Goal: Task Accomplishment & Management: Manage account settings

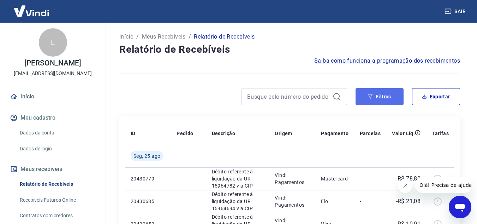
click at [364, 101] on button "Filtros" at bounding box center [380, 96] width 48 height 17
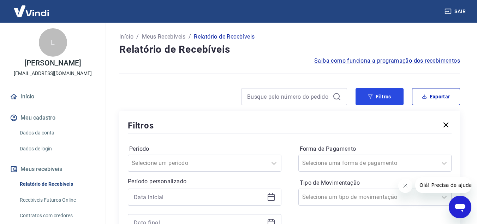
scroll to position [71, 0]
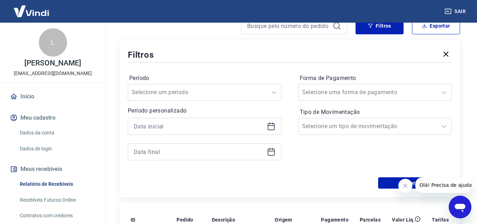
click at [269, 127] on icon at bounding box center [271, 126] width 8 height 8
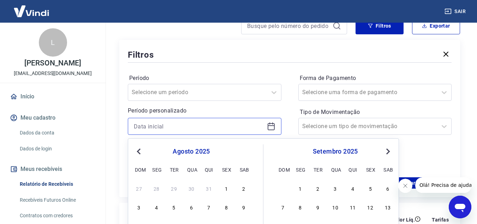
scroll to position [141, 0]
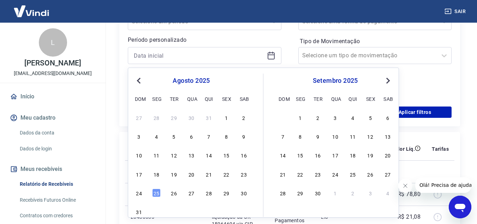
drag, startPoint x: 247, startPoint y: 155, endPoint x: 268, endPoint y: 98, distance: 60.8
click at [247, 155] on div "16" at bounding box center [244, 155] width 8 height 8
type input "[DATE]"
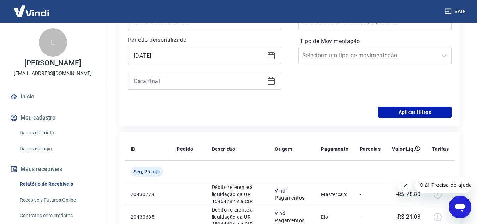
click at [271, 82] on icon at bounding box center [271, 81] width 8 height 8
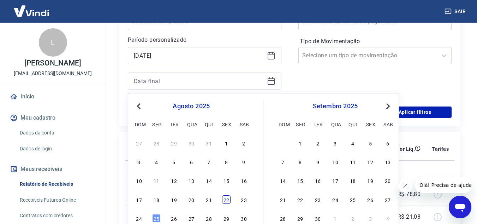
click at [226, 201] on div "22" at bounding box center [226, 199] width 8 height 8
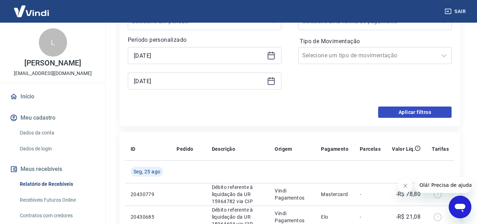
type input "[DATE]"
click at [416, 116] on button "Aplicar filtros" at bounding box center [414, 111] width 73 height 11
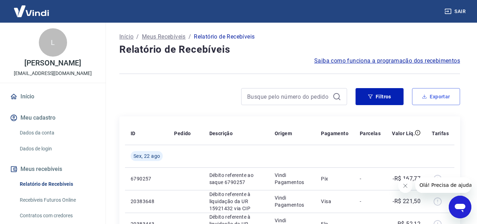
click at [442, 94] on button "Exportar" at bounding box center [436, 96] width 48 height 17
type input "[DATE]"
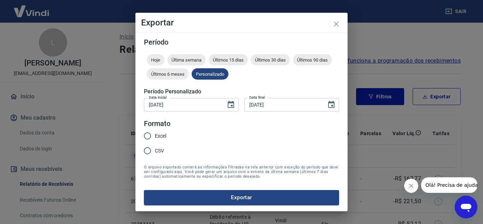
click at [155, 132] on span "Excel" at bounding box center [160, 135] width 11 height 7
click at [155, 132] on input "Excel" at bounding box center [147, 135] width 15 height 15
radio input "true"
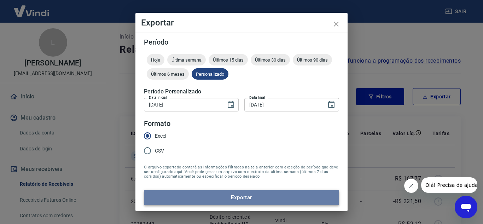
click at [255, 199] on button "Exportar" at bounding box center [241, 197] width 195 height 15
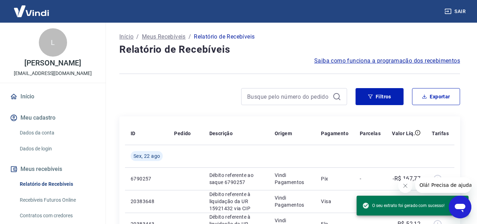
click at [134, 90] on div at bounding box center [233, 96] width 228 height 17
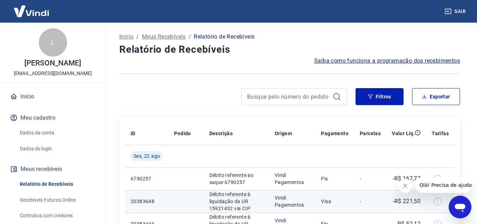
click at [139, 99] on div at bounding box center [233, 96] width 228 height 17
